Goal: Task Accomplishment & Management: Manage account settings

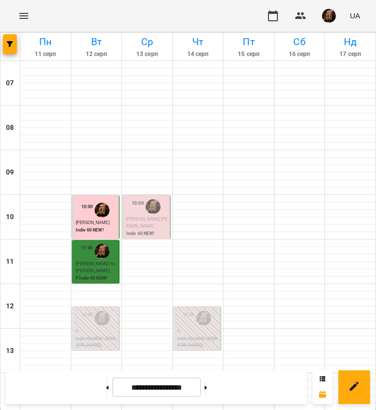
click at [332, 14] on img "button" at bounding box center [329, 16] width 14 height 14
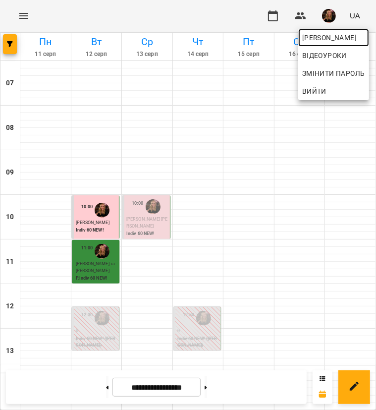
click at [335, 37] on span "[PERSON_NAME]" at bounding box center [333, 38] width 63 height 12
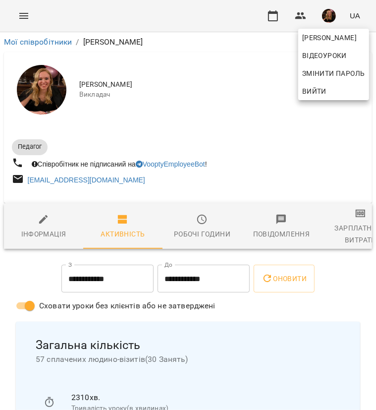
click at [341, 231] on div at bounding box center [188, 205] width 376 height 410
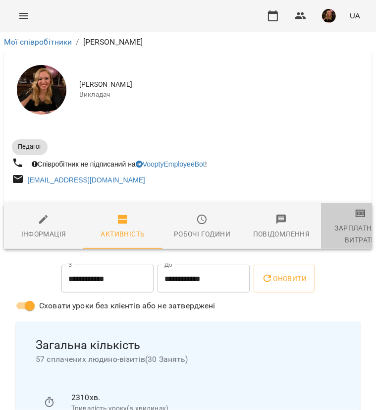
click at [341, 231] on div "Зарплатня та Витрати" at bounding box center [360, 234] width 67 height 24
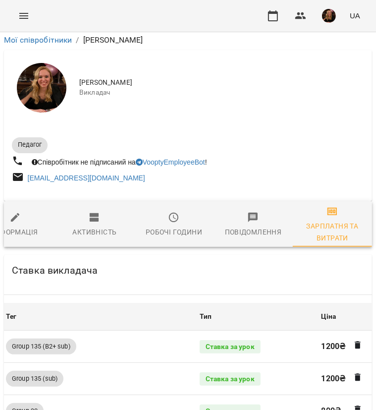
scroll to position [1020, 0]
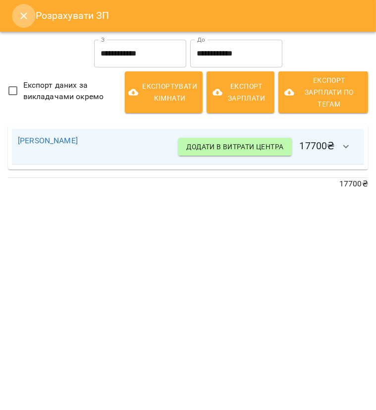
click at [18, 12] on icon "Close" at bounding box center [24, 16] width 12 height 12
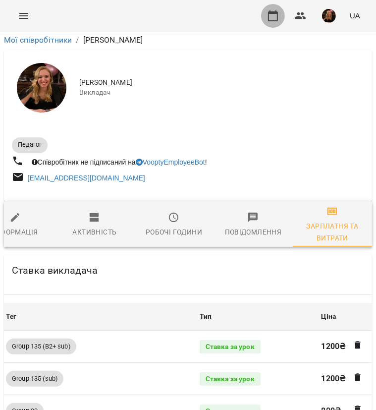
click at [271, 8] on button "button" at bounding box center [273, 16] width 24 height 24
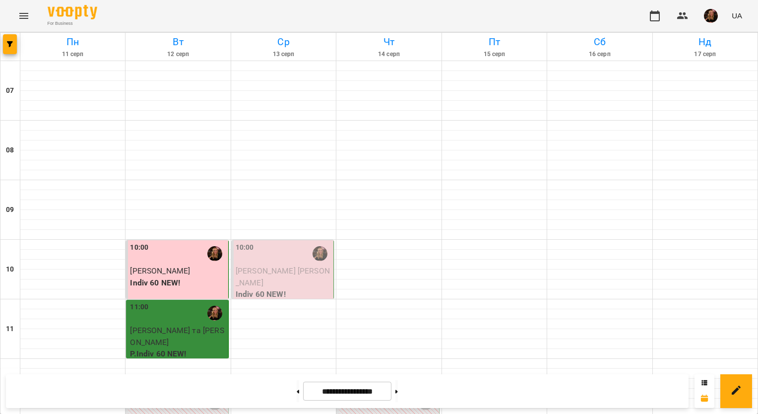
scroll to position [446, 0]
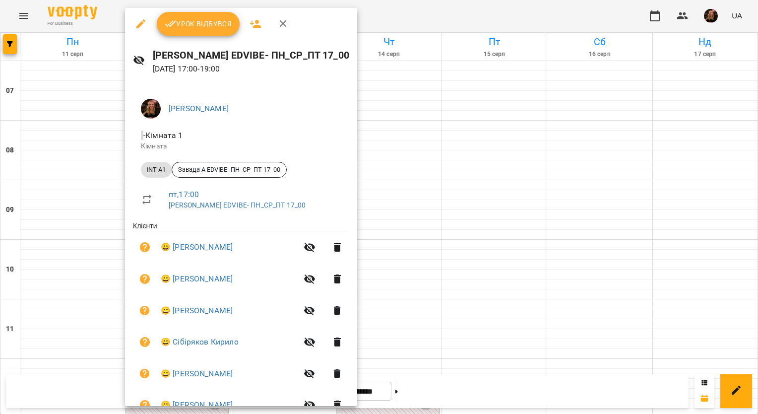
click at [214, 25] on span "Урок відбувся" at bounding box center [198, 24] width 67 height 12
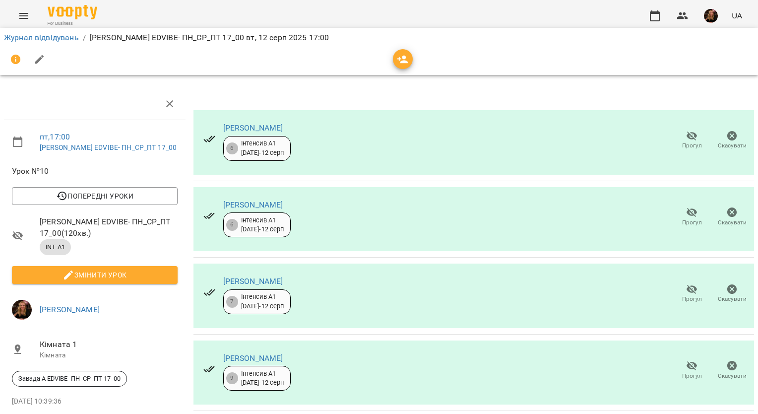
click at [376, 142] on span "Прогул" at bounding box center [692, 145] width 20 height 8
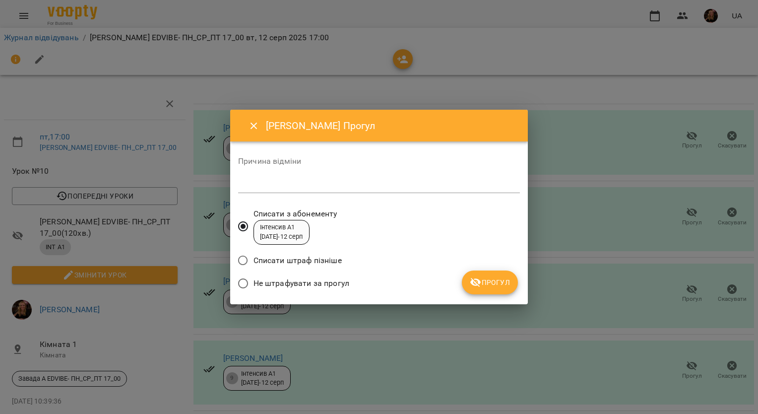
click at [294, 281] on span "Не штрафувати за прогул" at bounding box center [301, 283] width 96 height 12
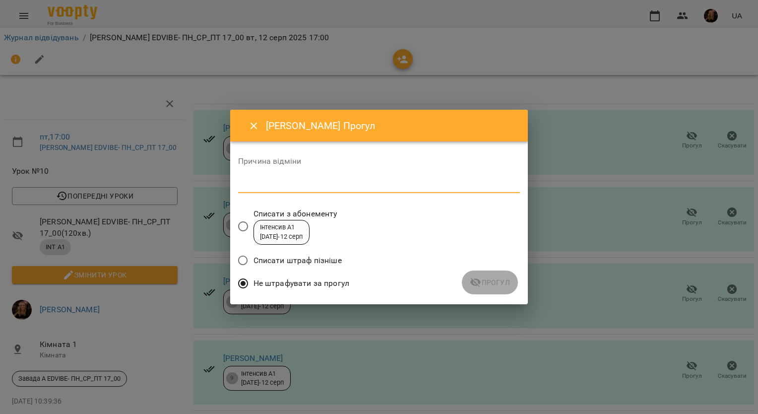
click at [362, 180] on textarea at bounding box center [379, 184] width 282 height 9
click at [376, 286] on span "Прогул" at bounding box center [490, 282] width 40 height 12
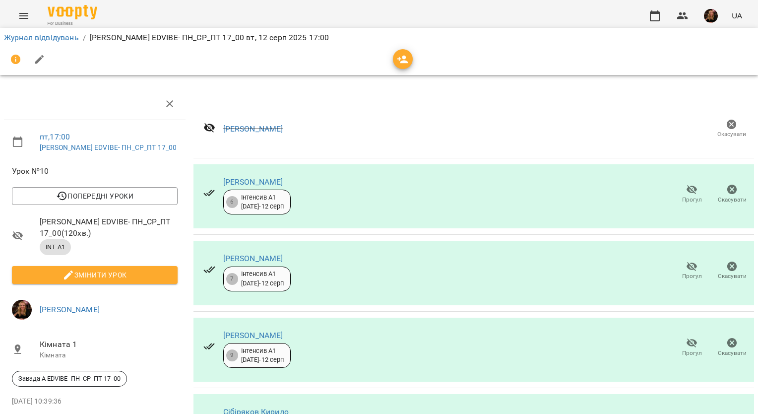
click at [376, 190] on icon "button" at bounding box center [692, 189] width 12 height 12
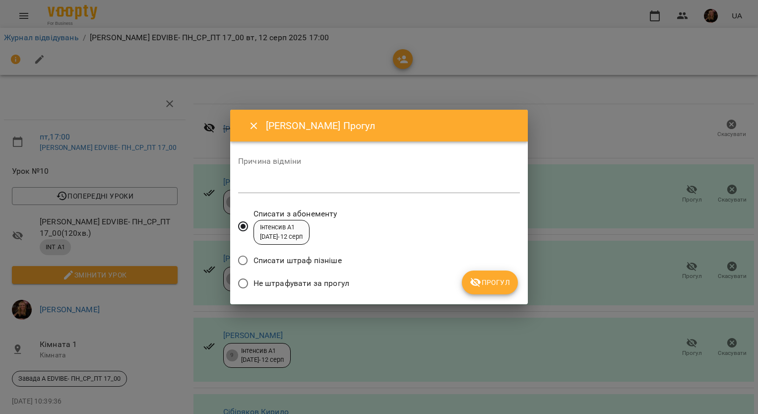
click at [291, 284] on span "Не штрафувати за прогул" at bounding box center [301, 283] width 96 height 12
click at [376, 175] on div "Причина відміни *" at bounding box center [379, 177] width 282 height 40
click at [376, 181] on textarea at bounding box center [379, 184] width 282 height 9
click at [376, 283] on span "Прогул" at bounding box center [490, 282] width 40 height 12
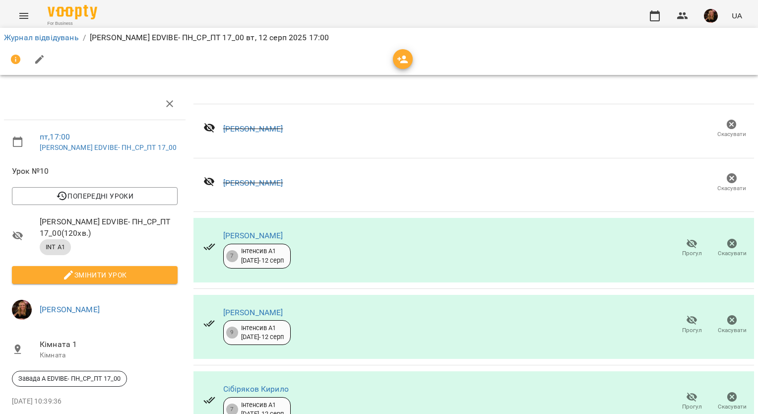
click at [376, 242] on span "Прогул" at bounding box center [691, 248] width 28 height 20
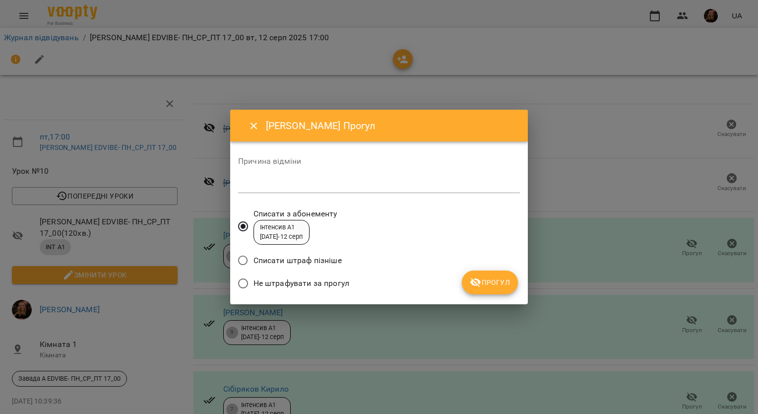
click at [305, 284] on span "Не штрафувати за прогул" at bounding box center [301, 283] width 96 height 12
click at [314, 191] on div "*" at bounding box center [379, 185] width 282 height 16
click at [376, 284] on span "Прогул" at bounding box center [490, 282] width 40 height 12
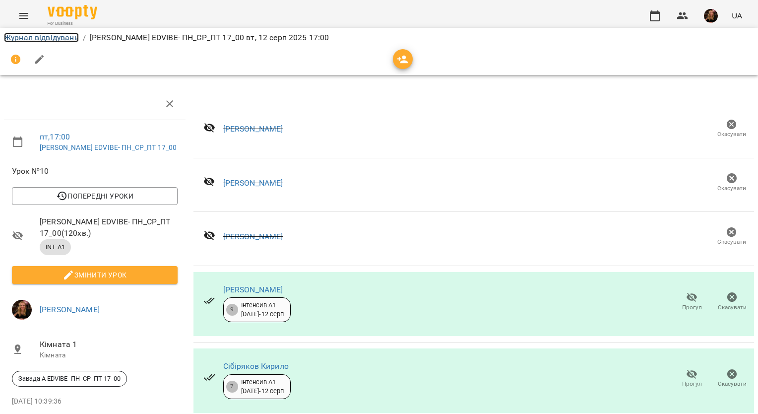
click at [55, 38] on link "Журнал відвідувань" at bounding box center [41, 37] width 75 height 9
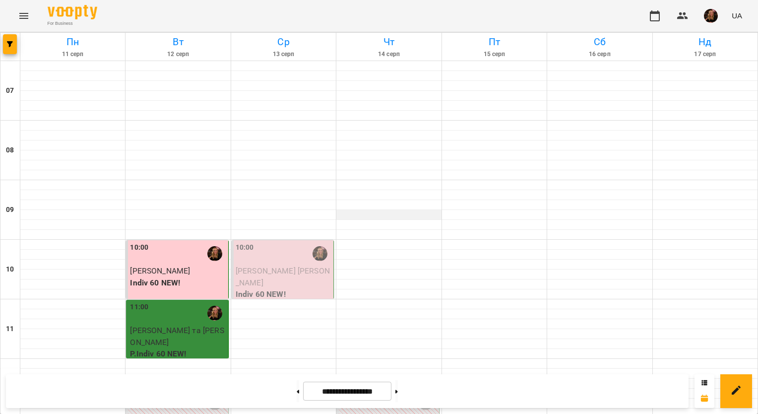
scroll to position [545, 0]
click at [376, 15] on img "button" at bounding box center [711, 16] width 14 height 14
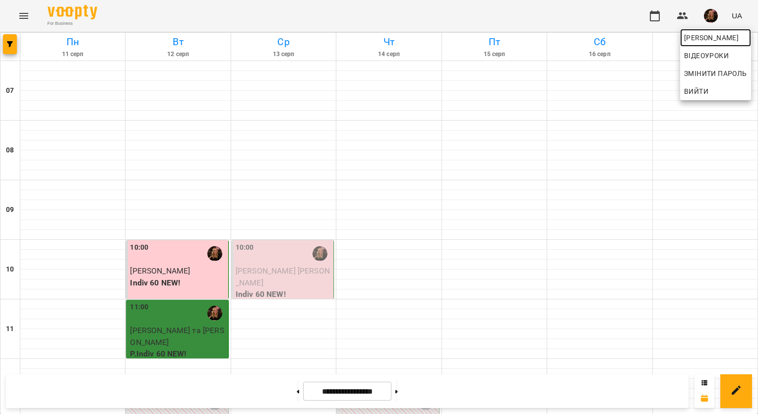
click at [376, 40] on span "[PERSON_NAME]" at bounding box center [715, 38] width 63 height 12
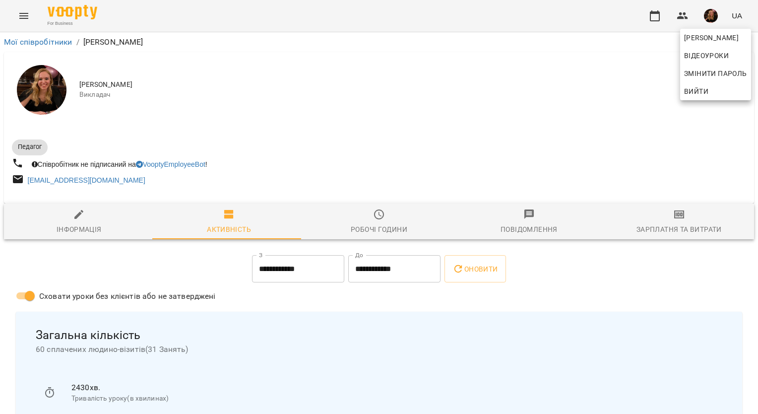
click at [376, 230] on div at bounding box center [379, 207] width 758 height 414
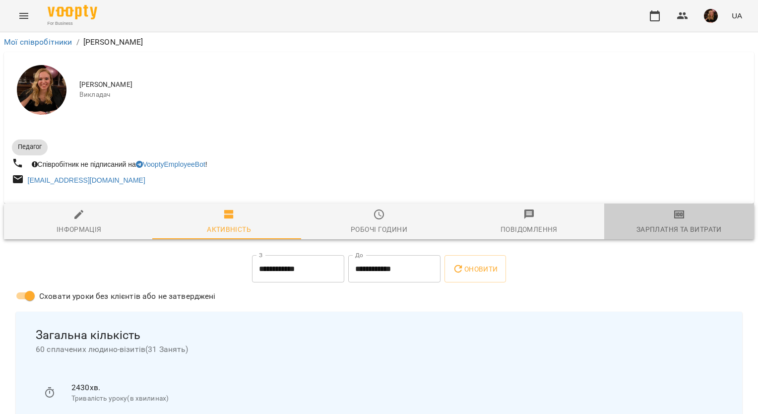
click at [376, 222] on span "Зарплатня та Витрати" at bounding box center [679, 221] width 138 height 27
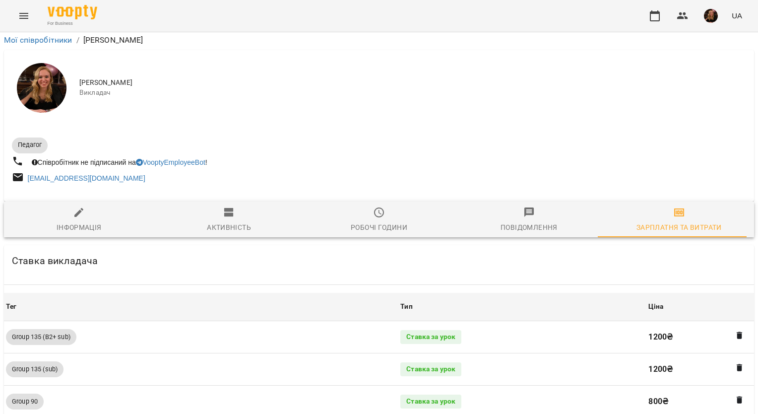
scroll to position [1006, 0]
